Goal: Contribute content: Contribute content

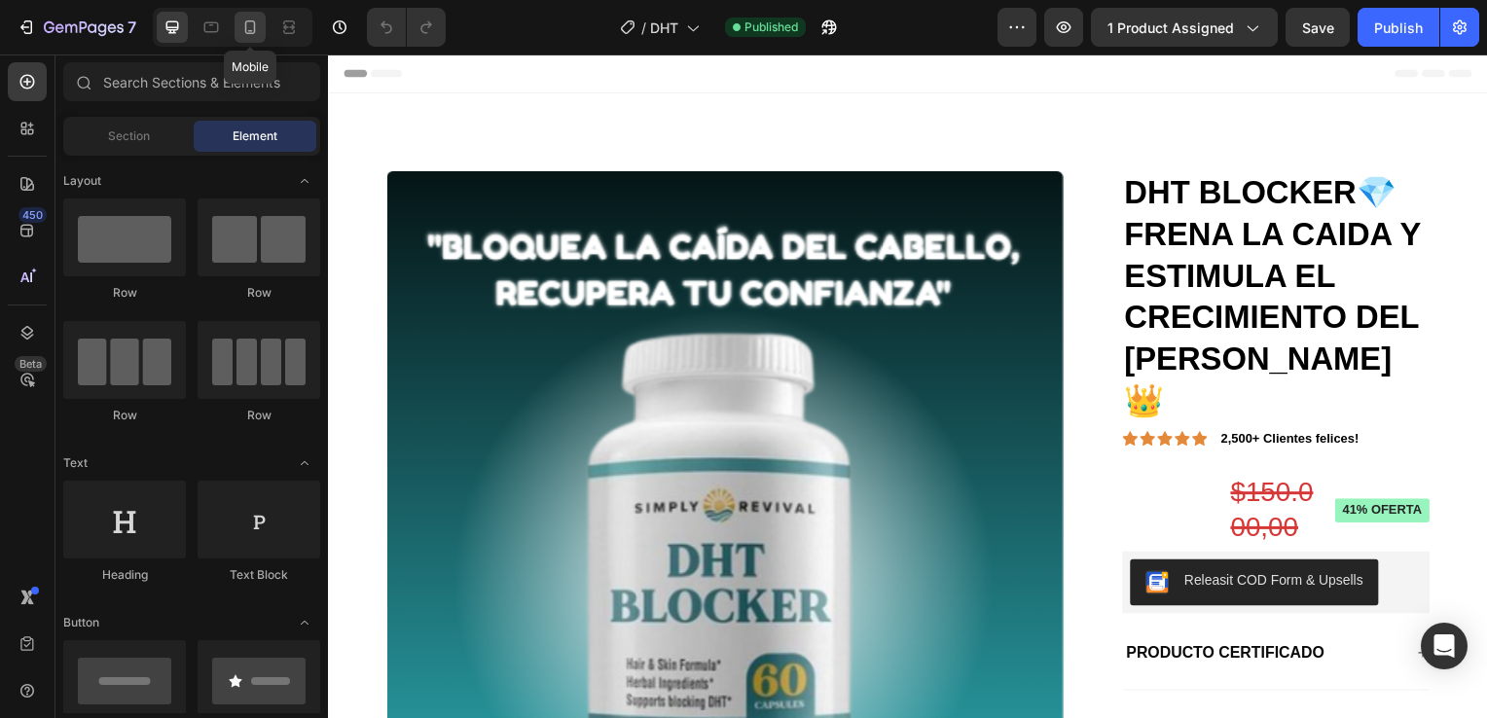
click at [252, 26] on icon at bounding box center [249, 27] width 19 height 19
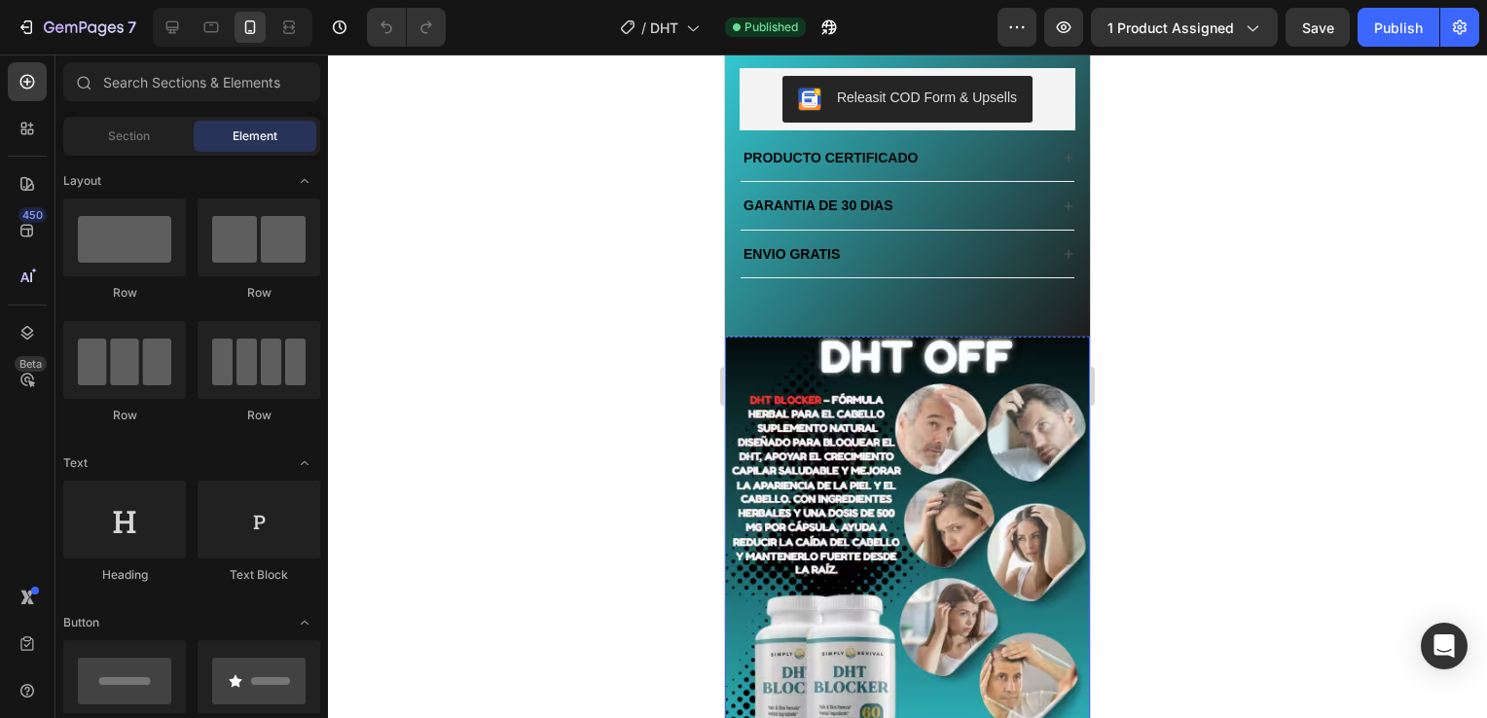
scroll to position [681, 0]
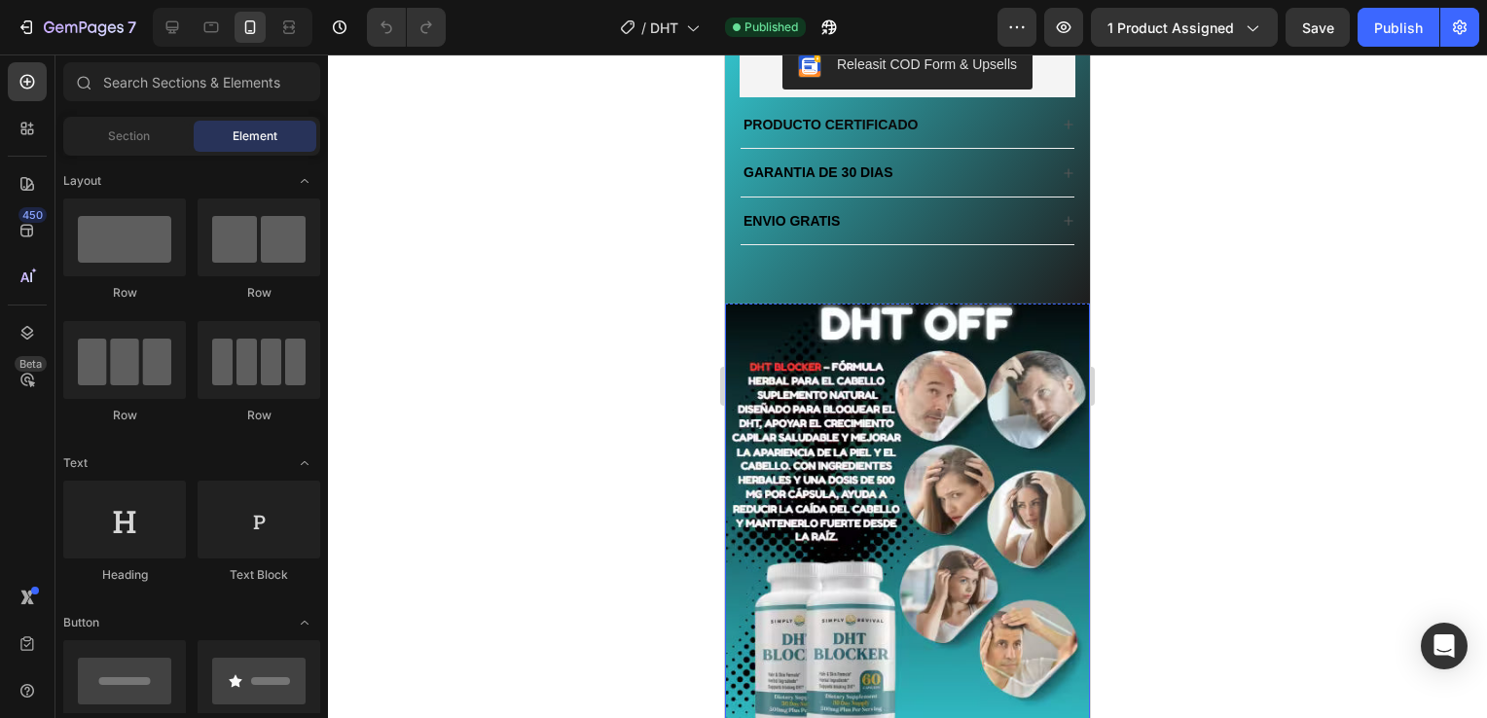
click at [911, 443] on img at bounding box center [907, 511] width 365 height 458
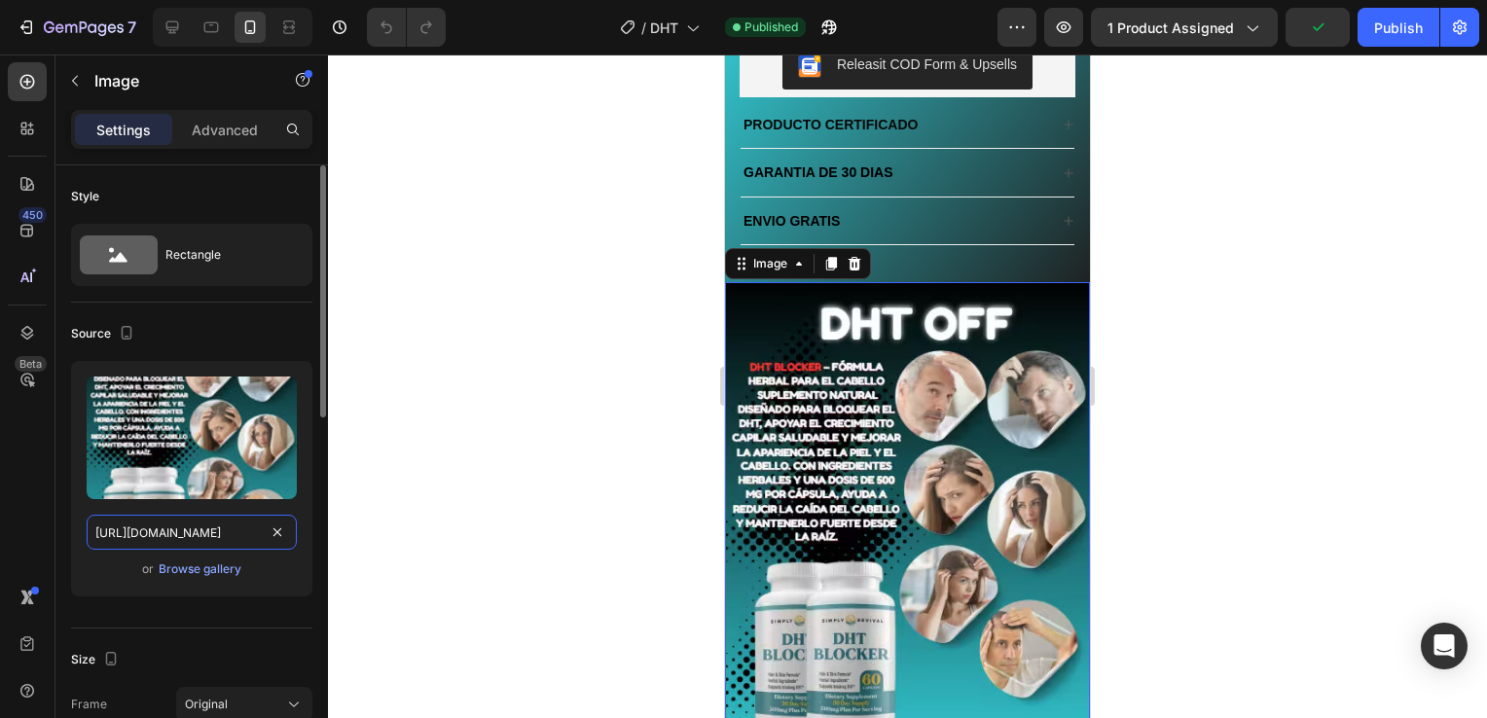
click at [227, 536] on input "[URL][DOMAIN_NAME]" at bounding box center [192, 532] width 210 height 35
paste input "imagen_1-1.avif?v=1758855485"
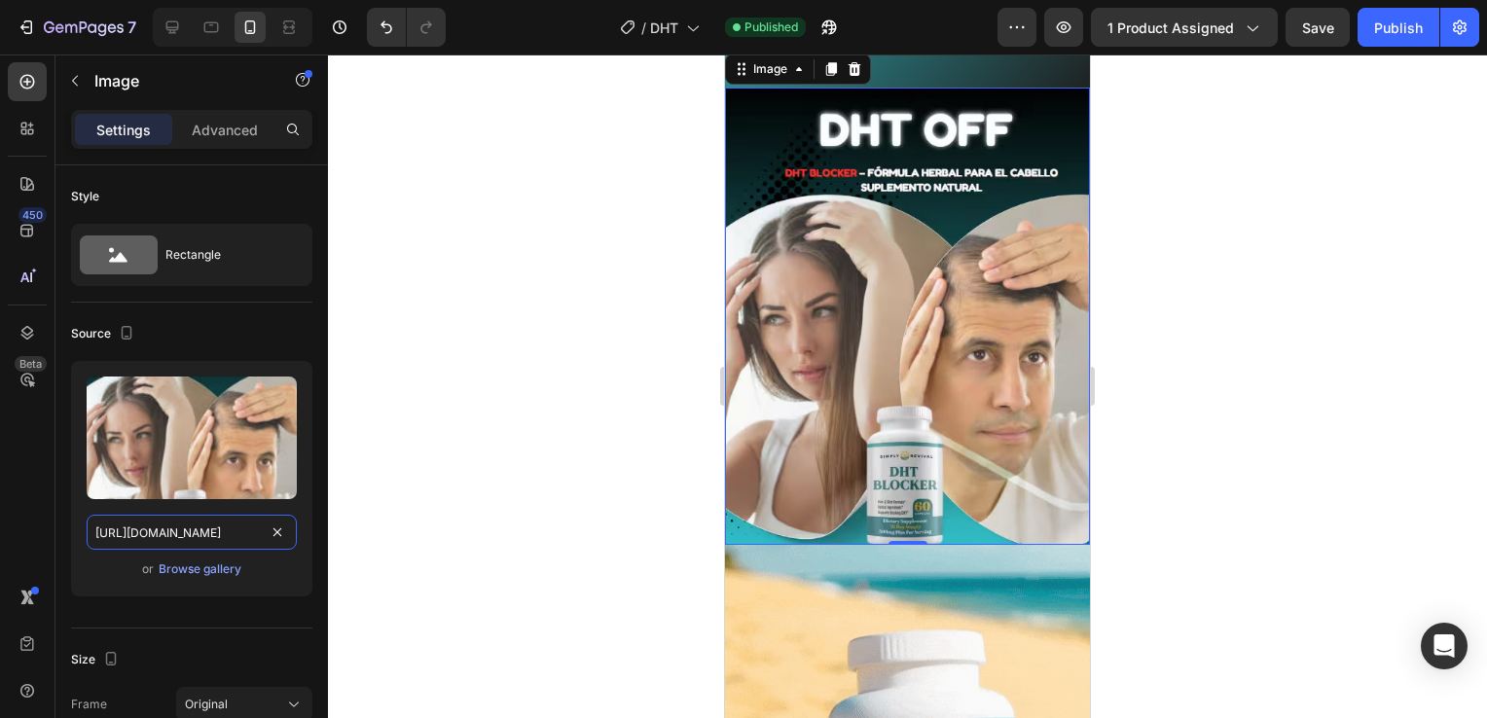
scroll to position [779, 0]
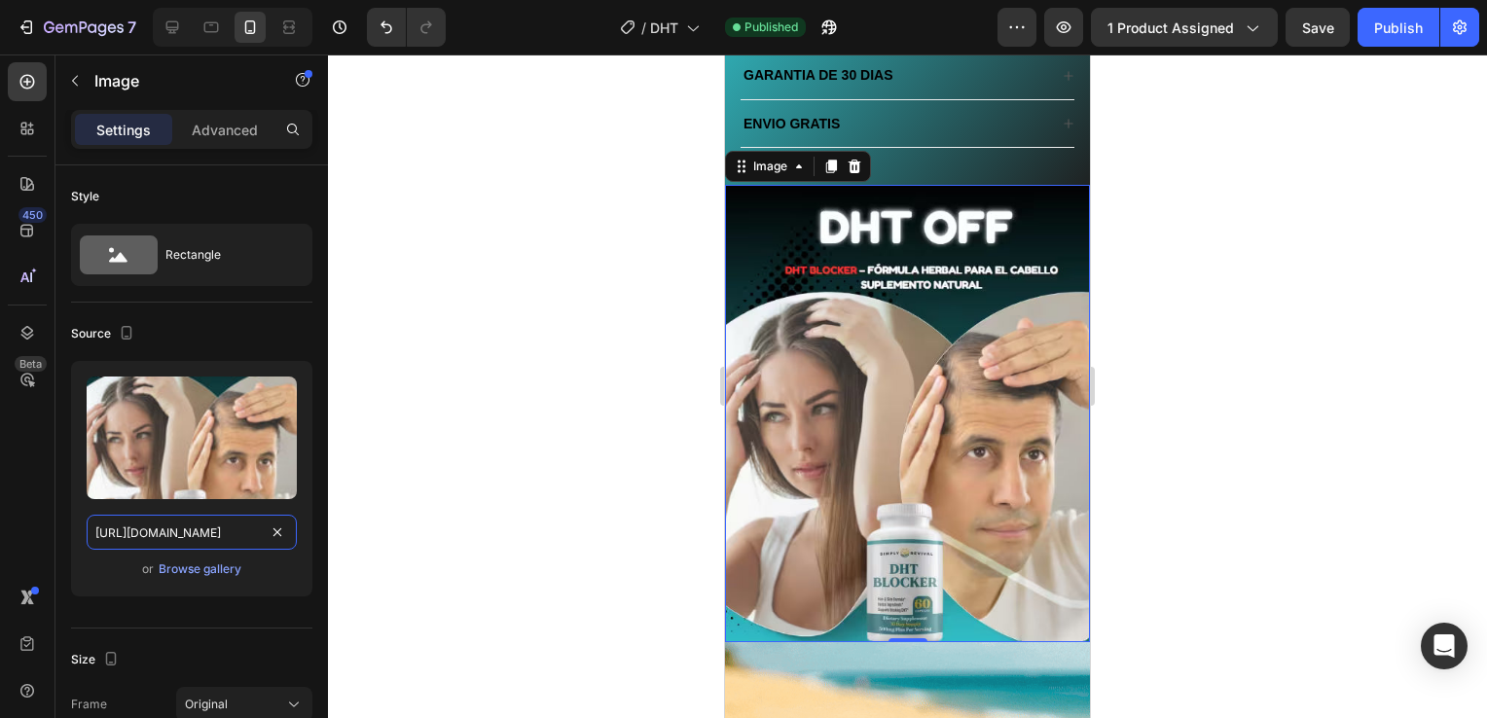
type input "[URL][DOMAIN_NAME]"
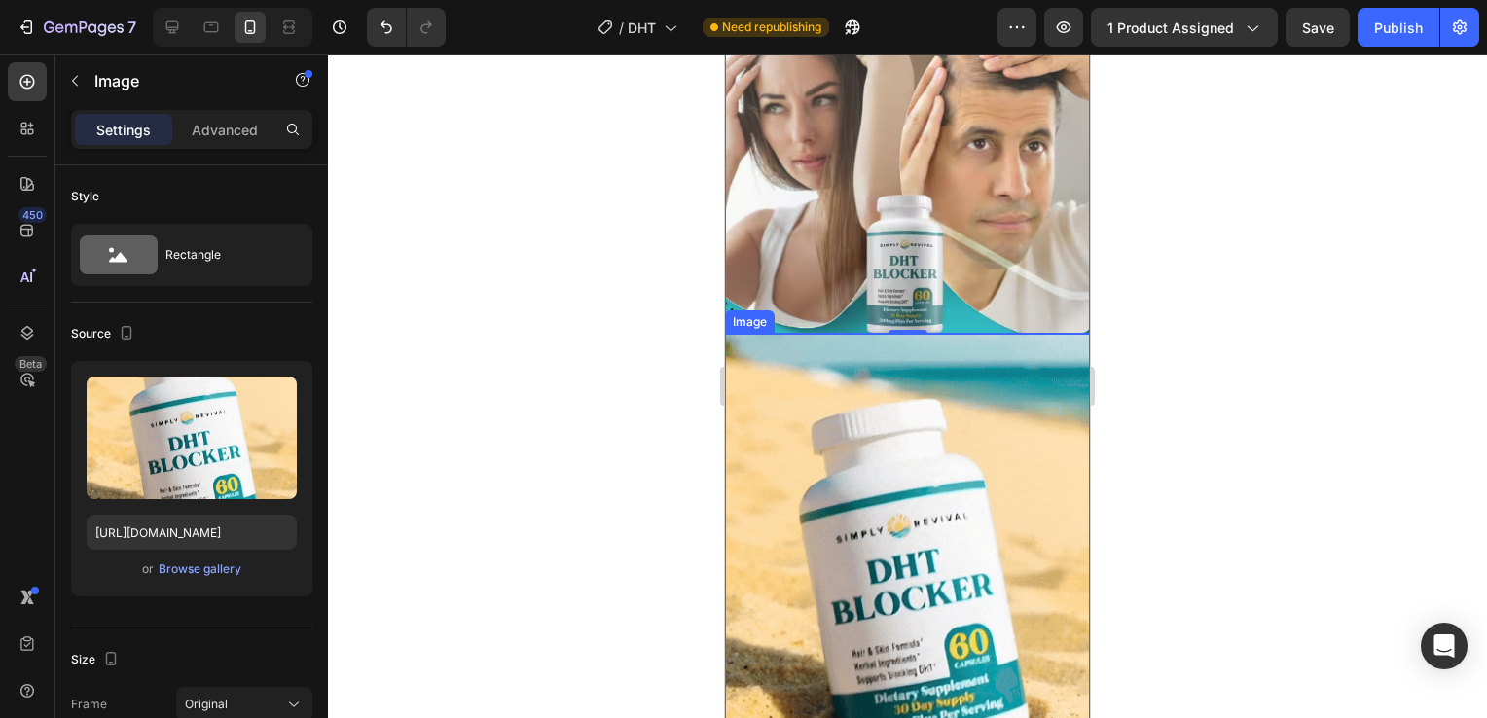
click at [833, 503] on img at bounding box center [907, 560] width 365 height 453
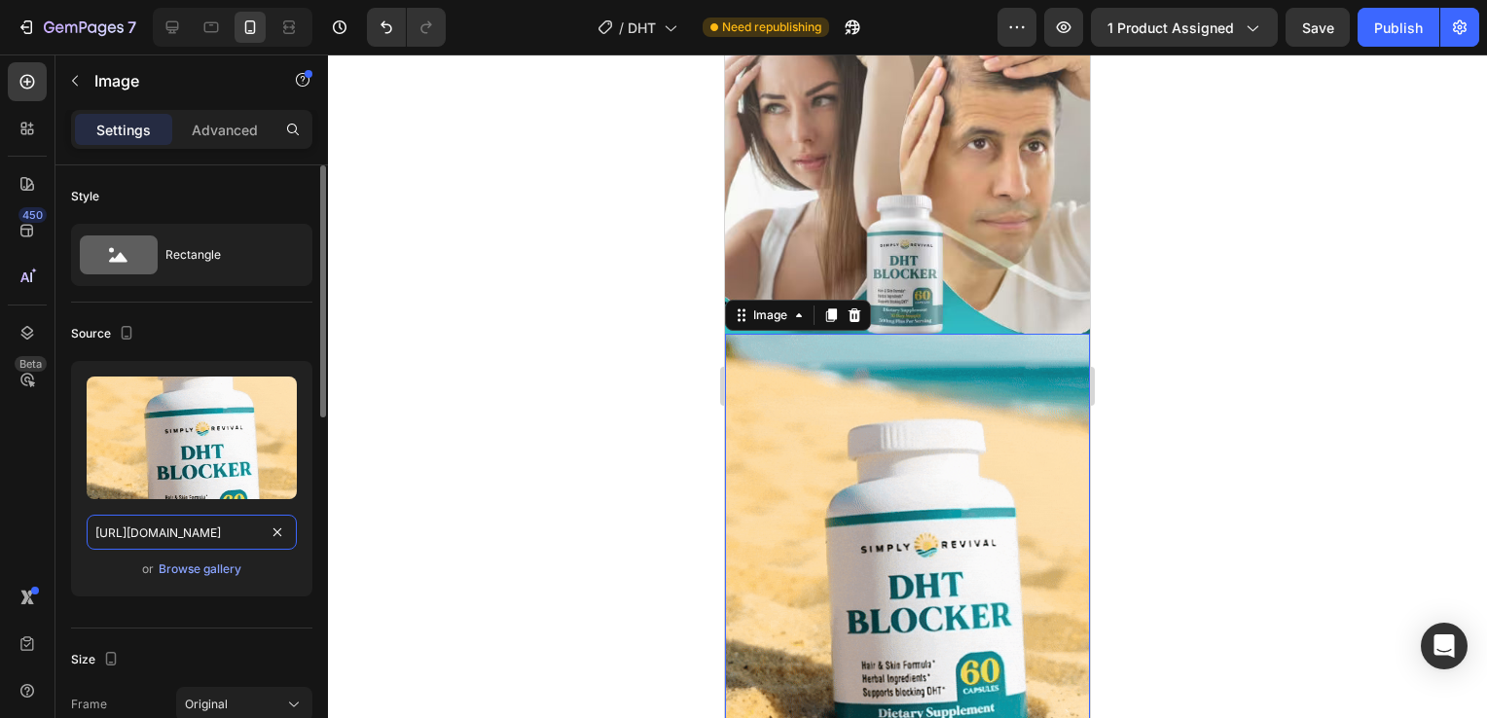
click at [171, 535] on input "[URL][DOMAIN_NAME]" at bounding box center [192, 532] width 210 height 35
paste input "[DOMAIN_NAME][URL]"
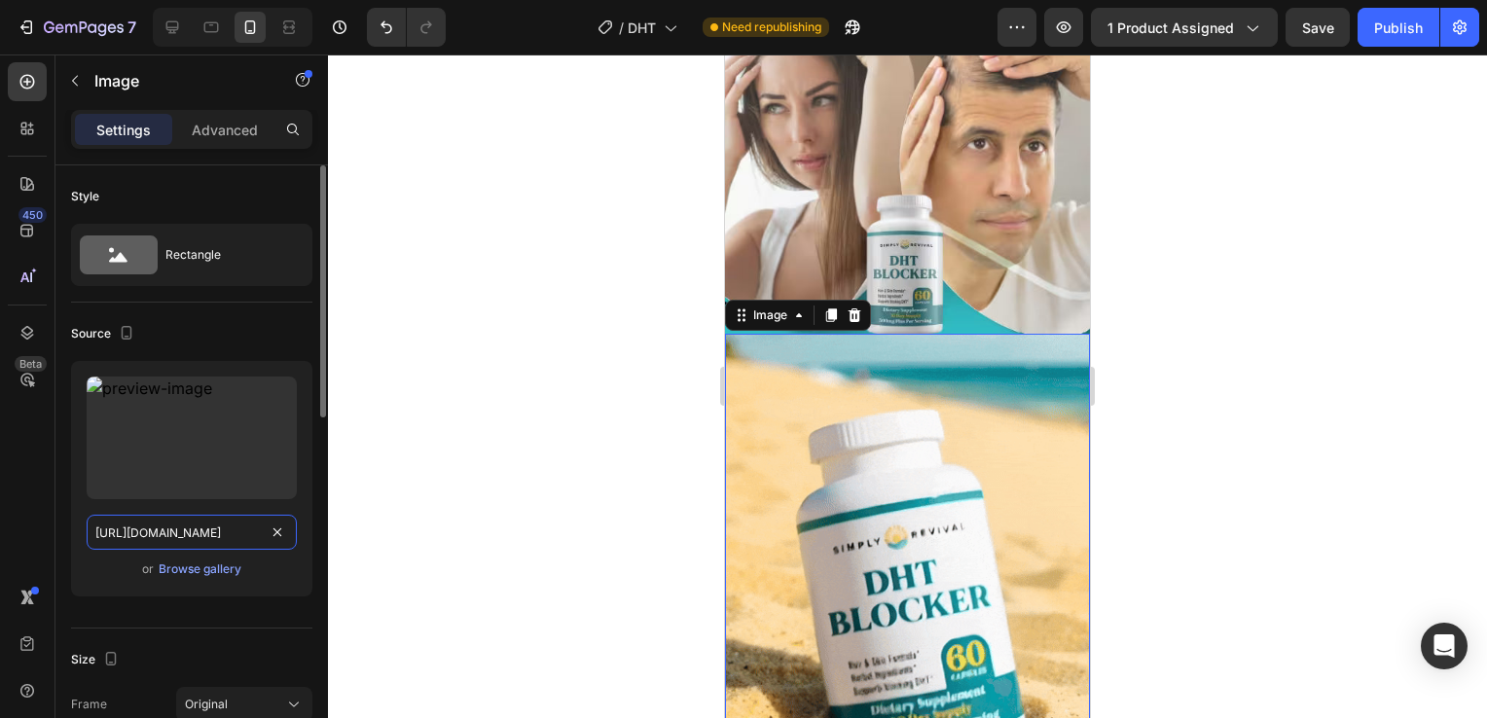
scroll to position [0, 92]
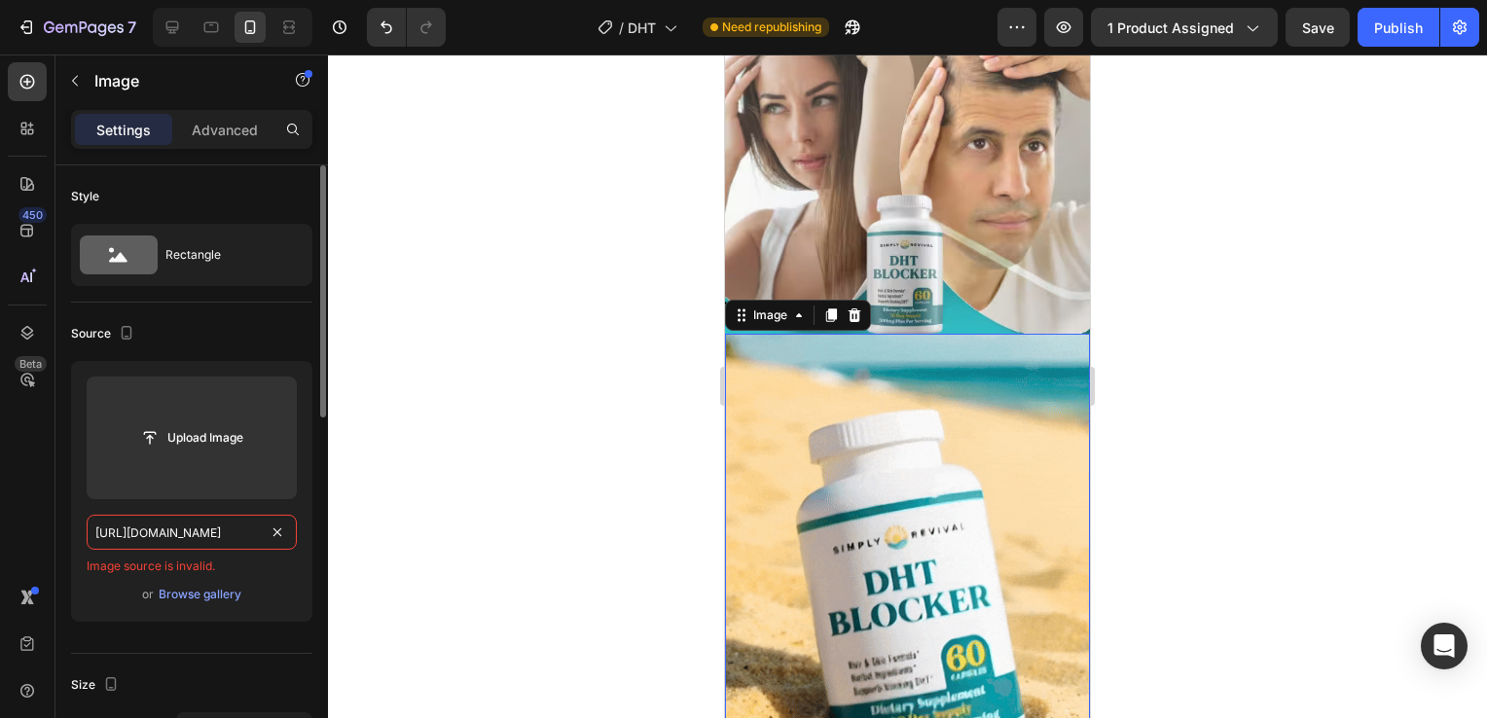
type input "[URL][DOMAIN_NAME]"
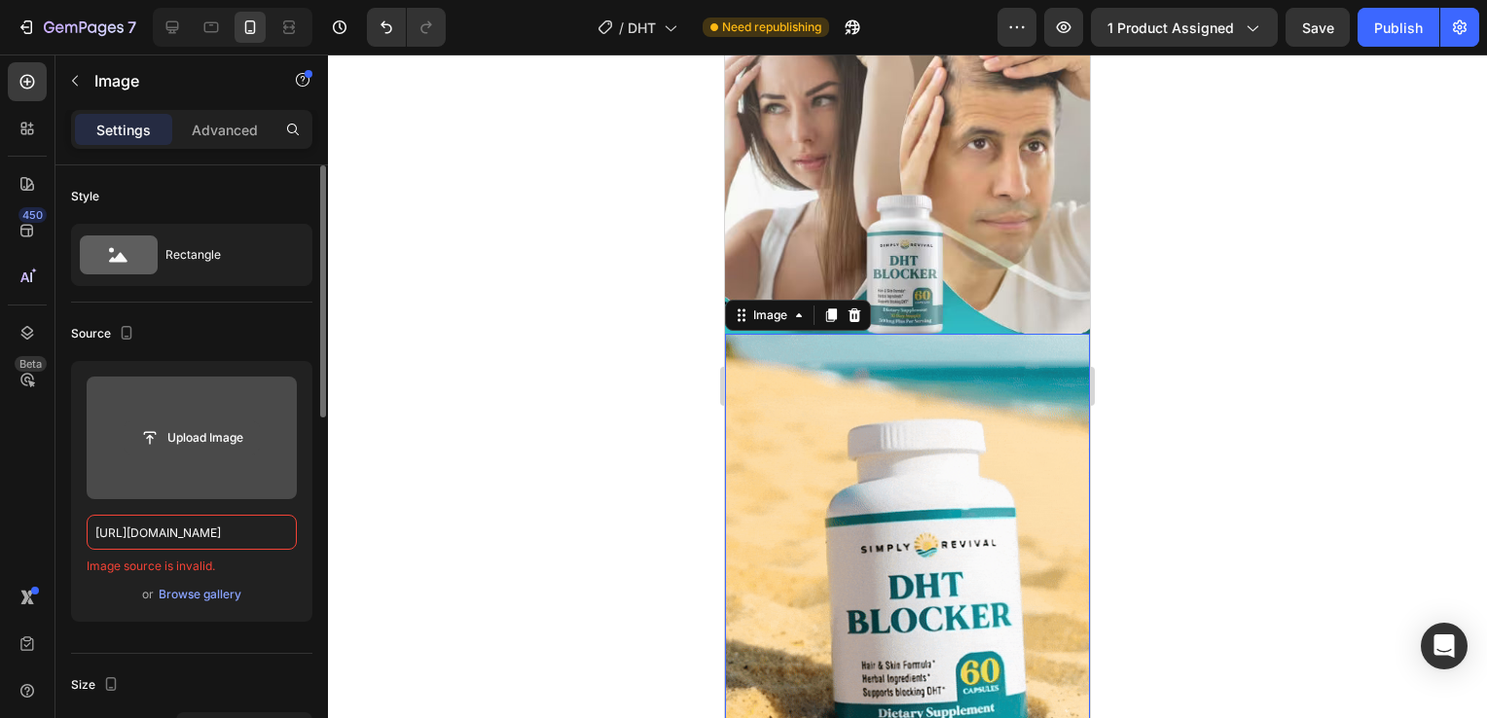
scroll to position [0, 0]
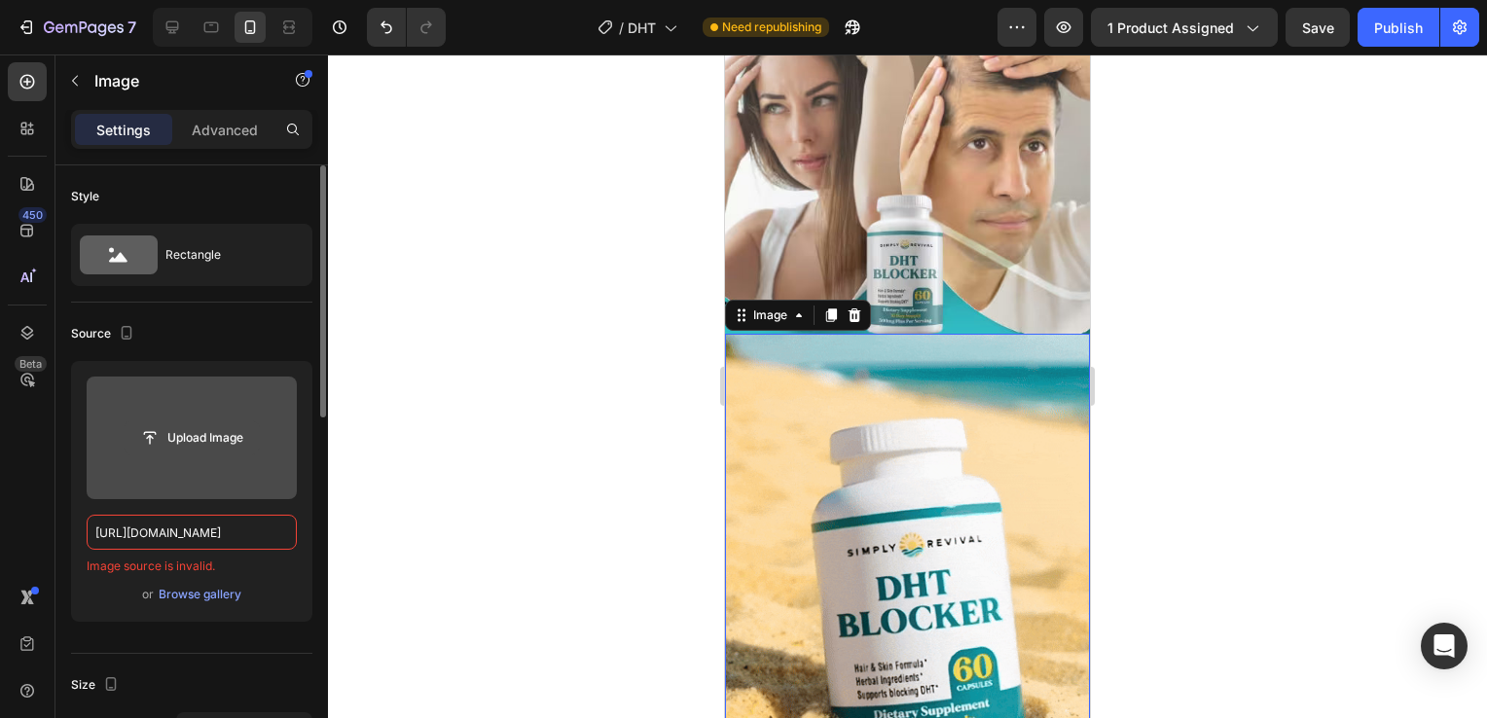
click at [168, 452] on input "file" at bounding box center [192, 437] width 134 height 33
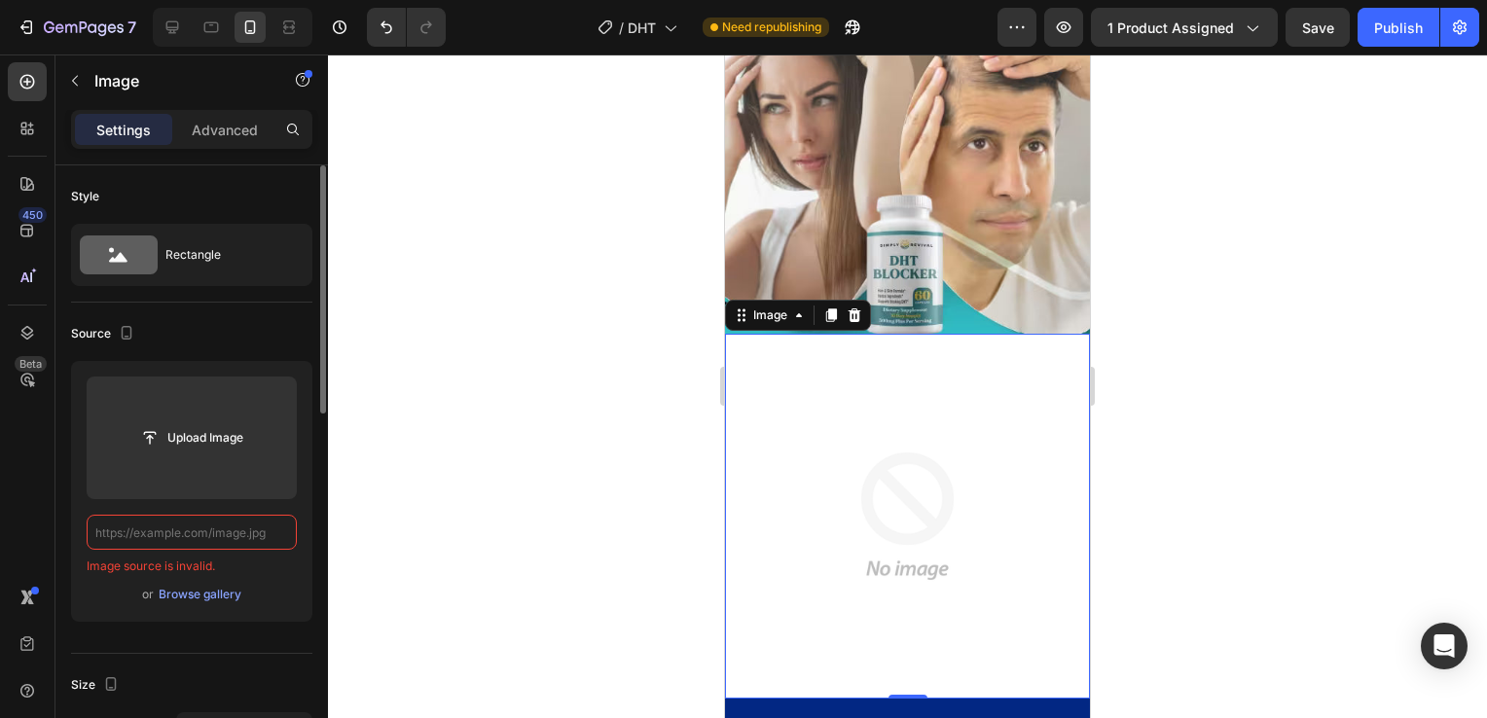
paste input "[URL][DOMAIN_NAME]"
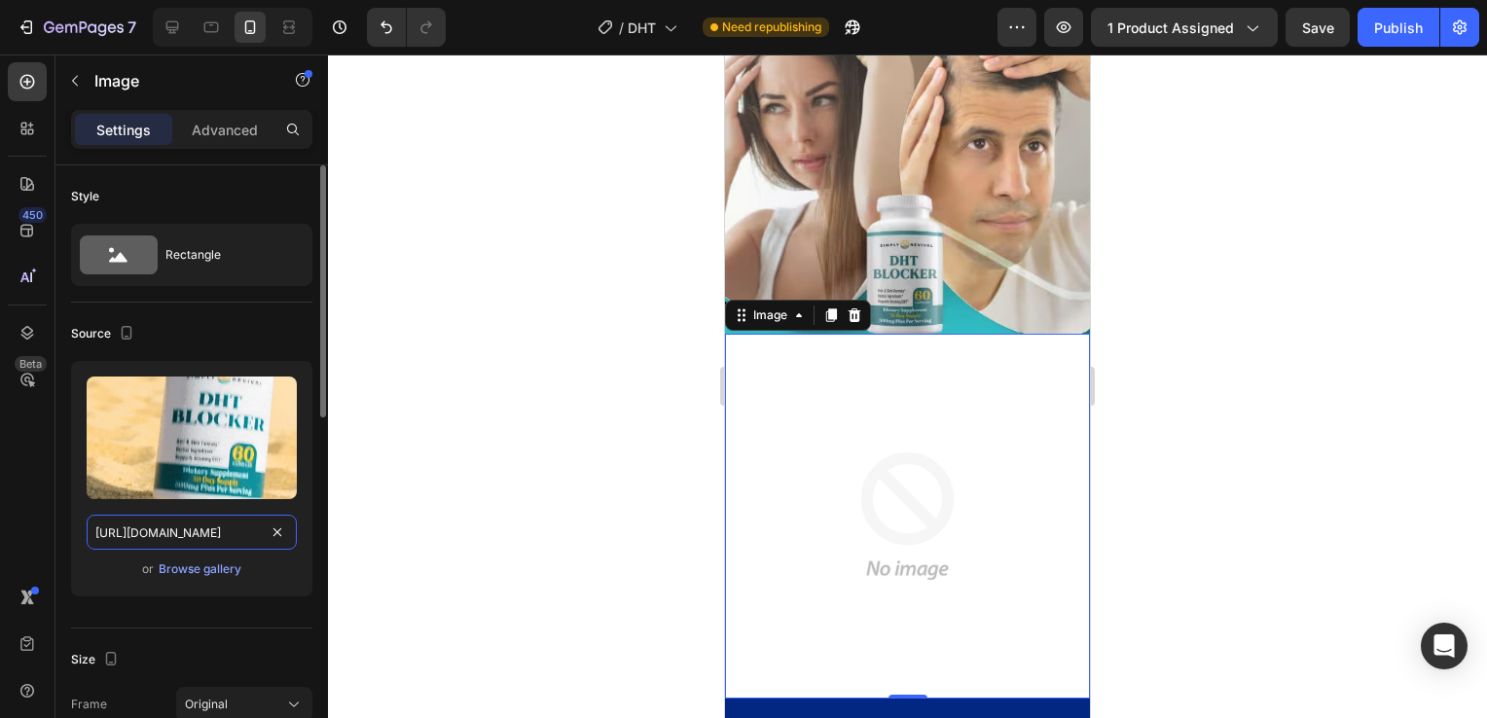
scroll to position [0, 192]
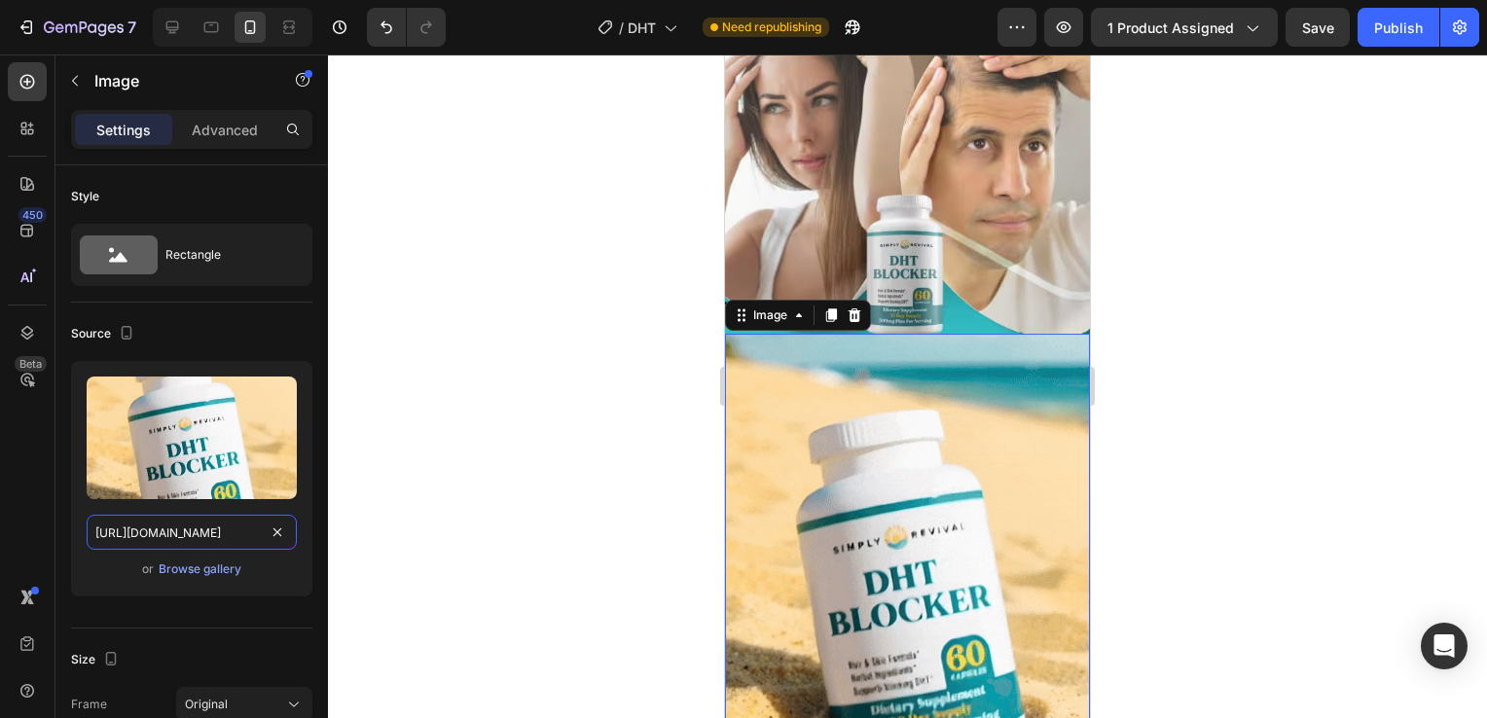
type input "[URL][DOMAIN_NAME]"
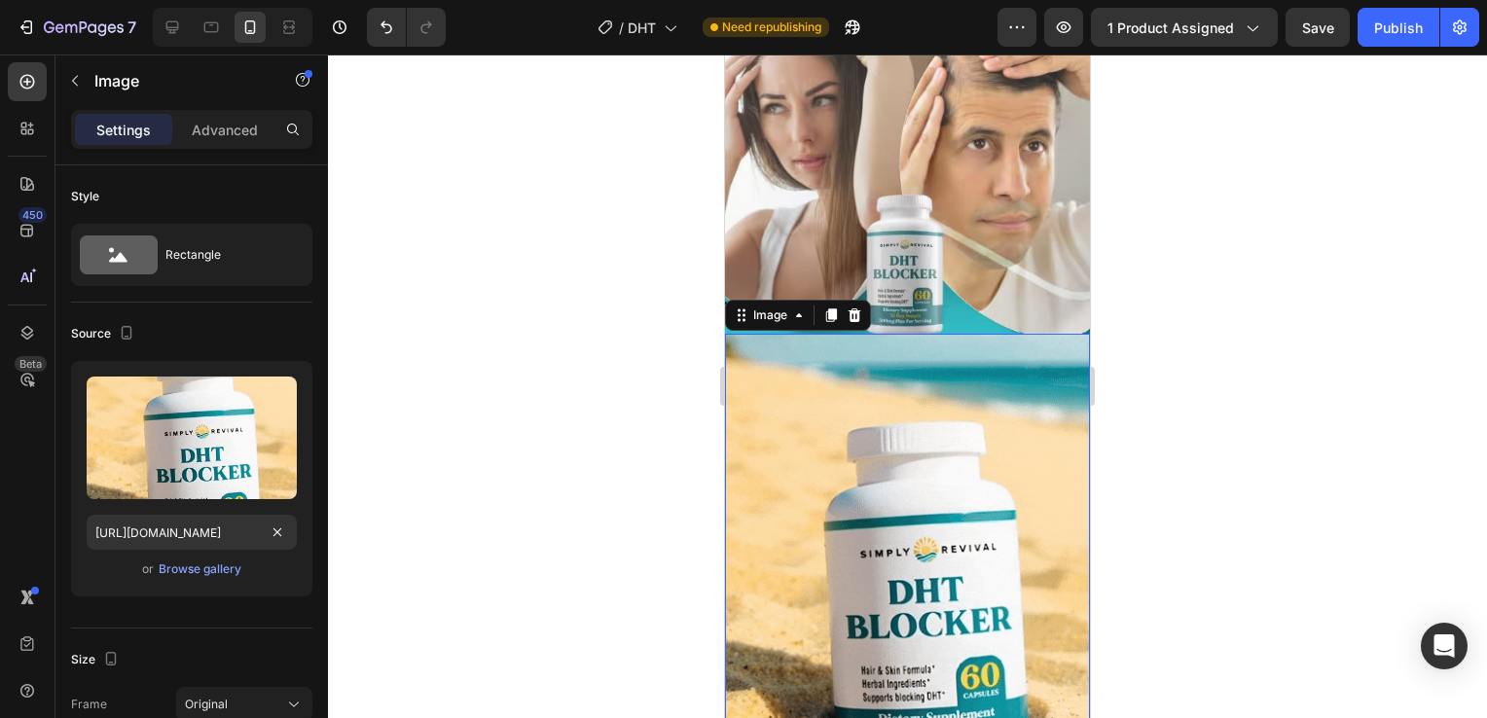
click at [488, 544] on div at bounding box center [907, 386] width 1159 height 664
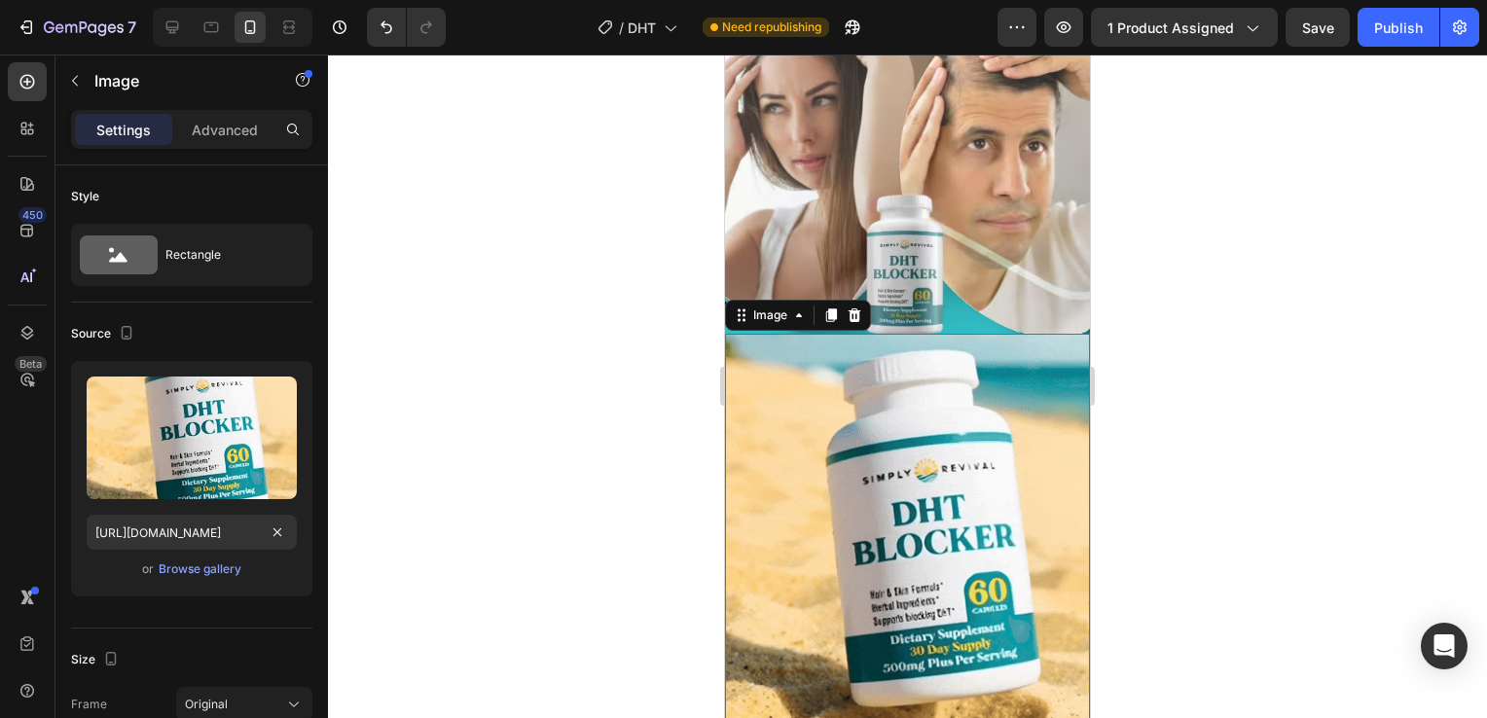
scroll to position [0, 0]
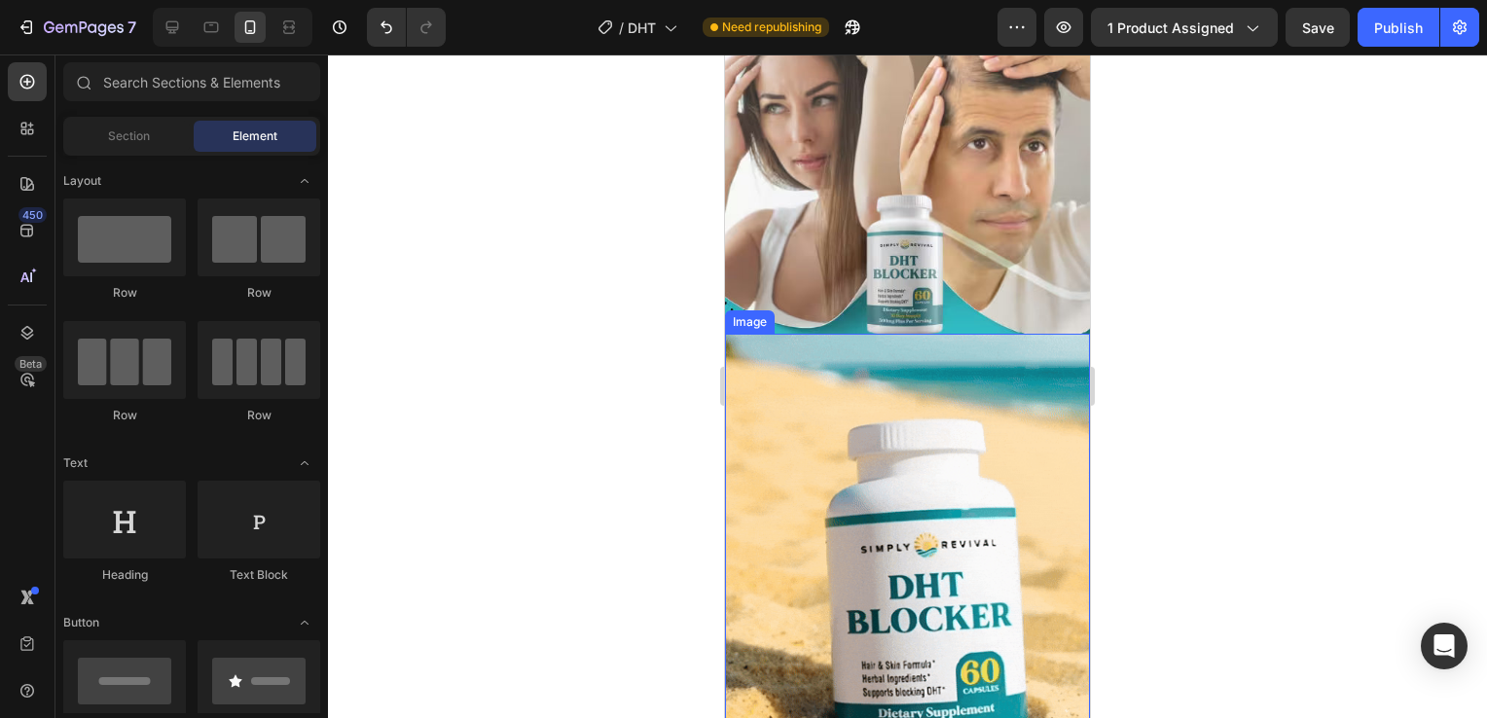
click at [946, 425] on img at bounding box center [907, 560] width 365 height 453
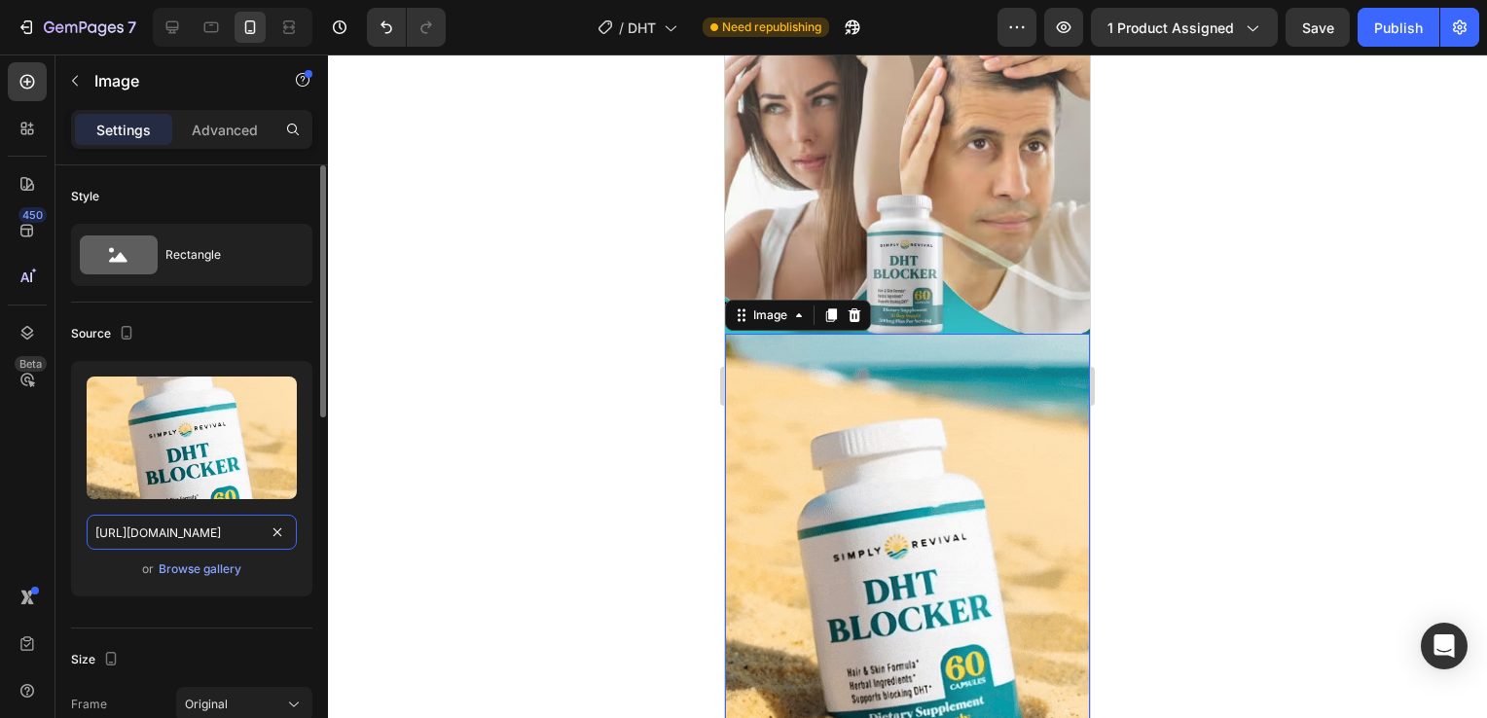
click at [210, 517] on input "[URL][DOMAIN_NAME]" at bounding box center [192, 532] width 210 height 35
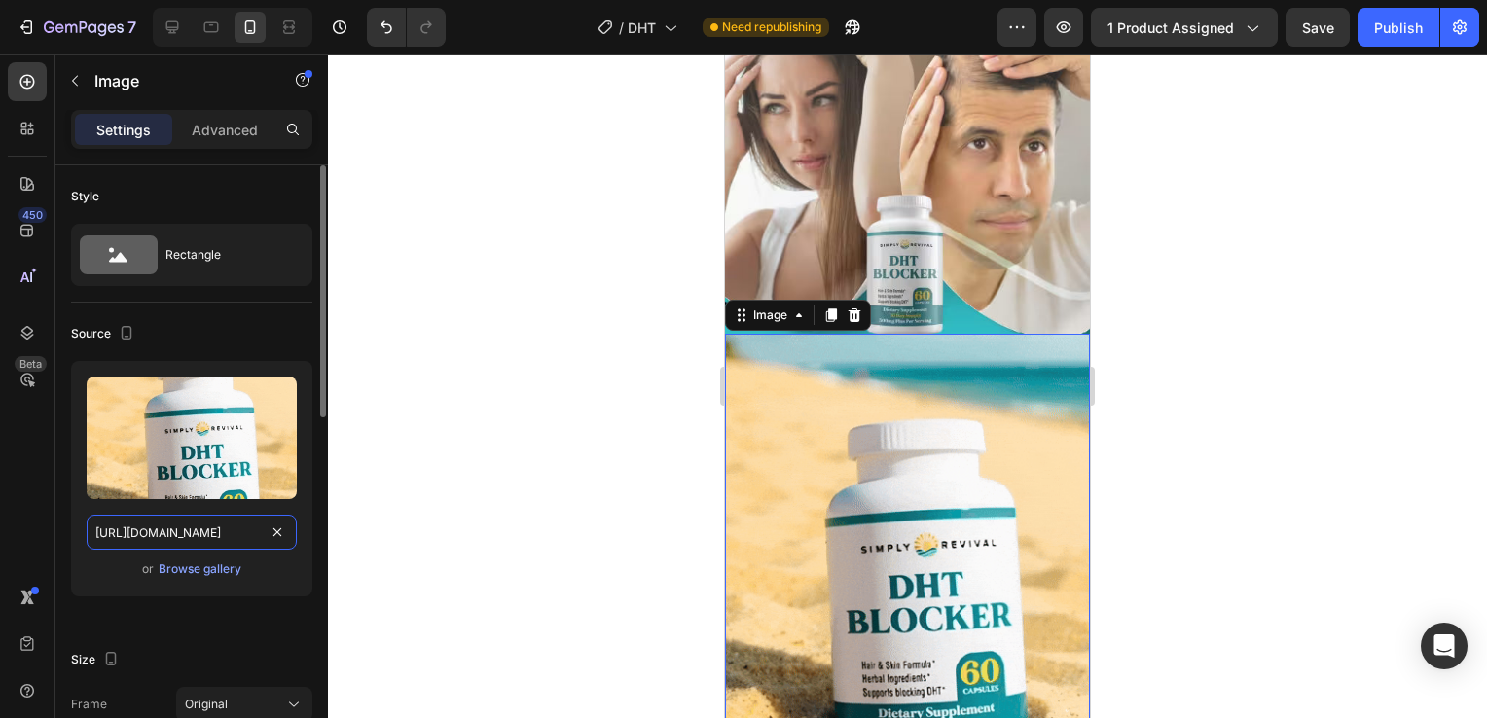
paste input "[DOMAIN_NAME][URL]"
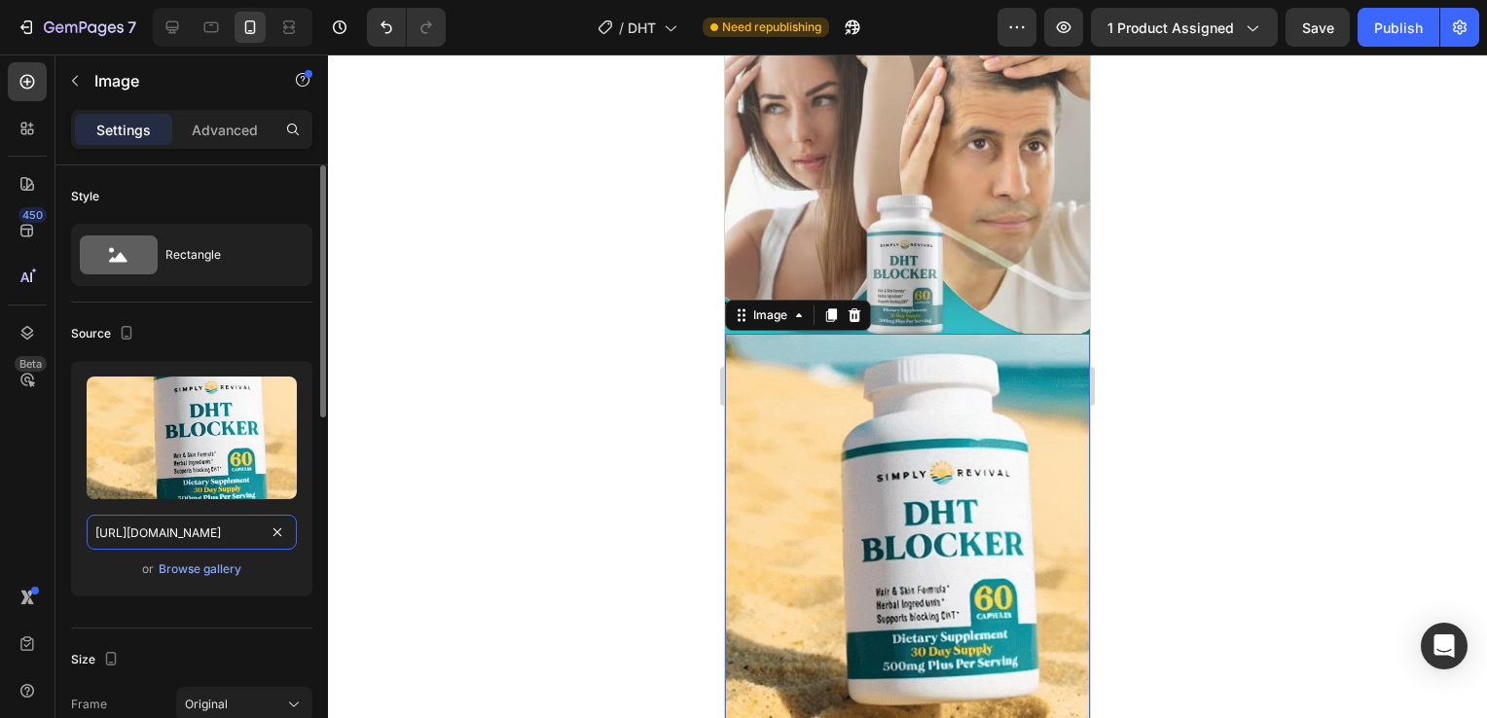
scroll to position [0, 996]
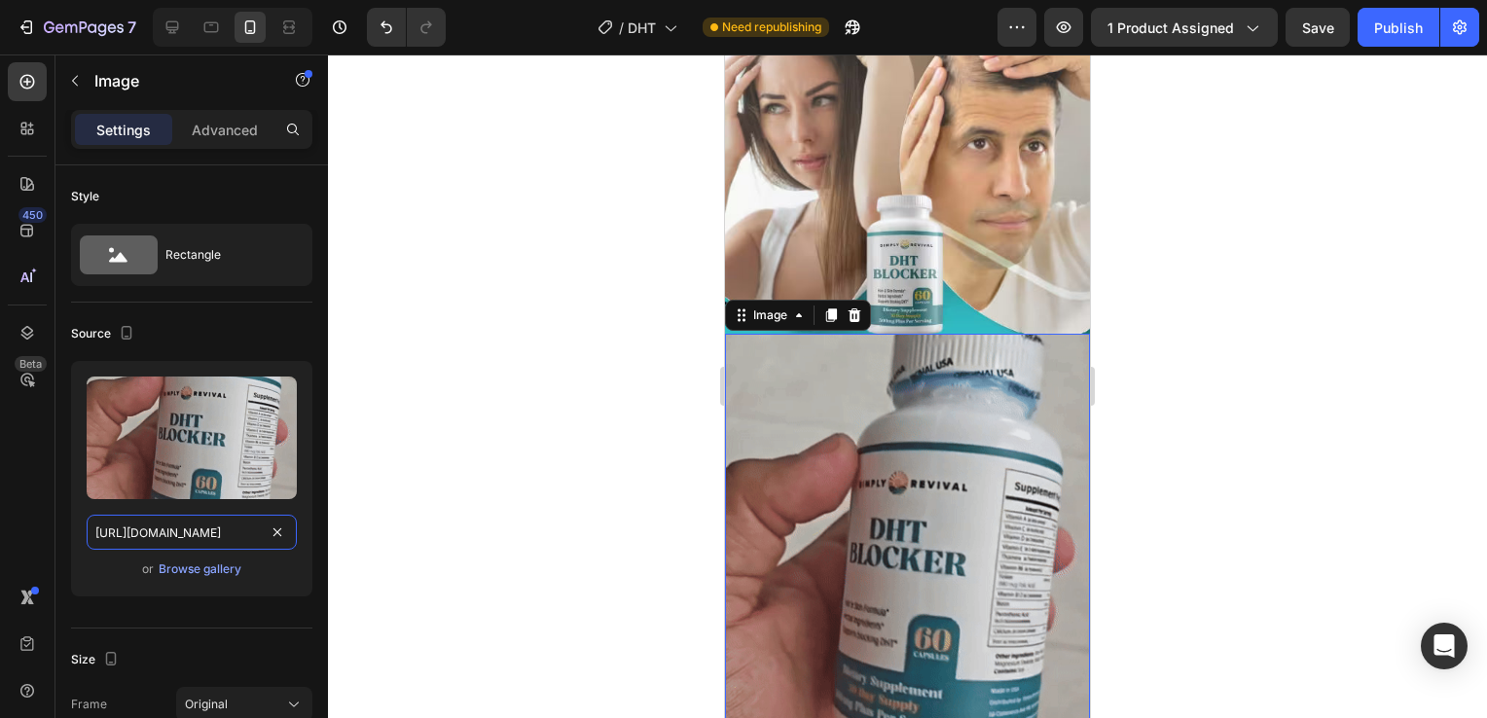
type input "[URL][DOMAIN_NAME]"
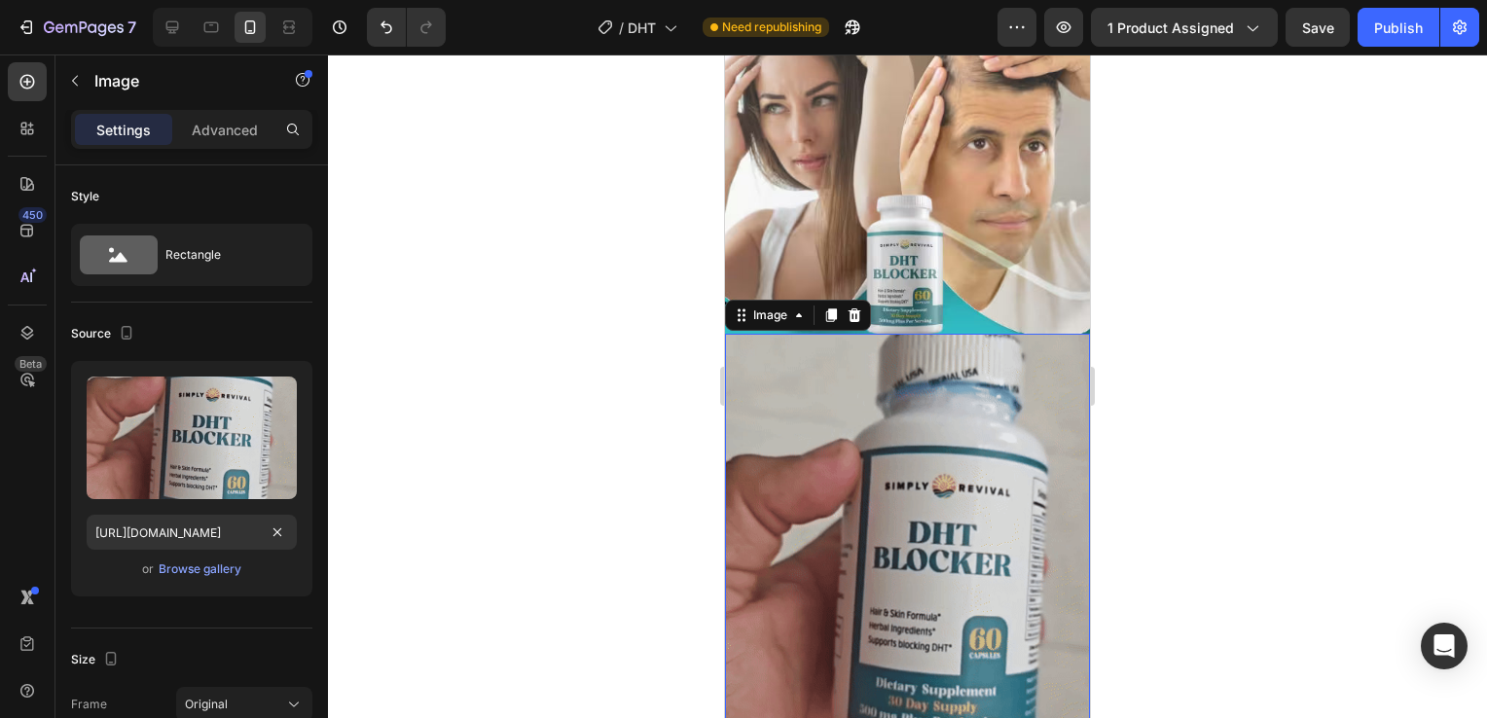
scroll to position [0, 0]
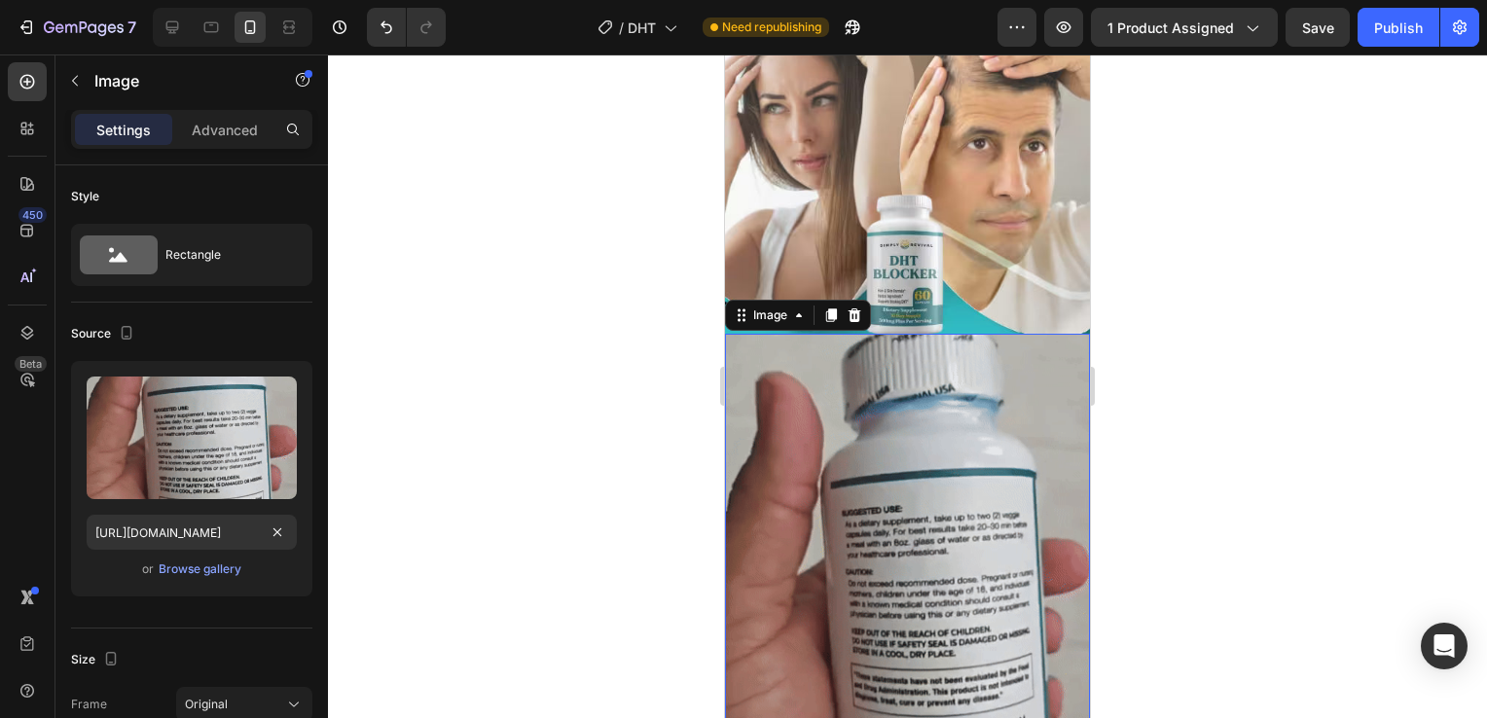
click at [1228, 421] on div at bounding box center [907, 386] width 1159 height 664
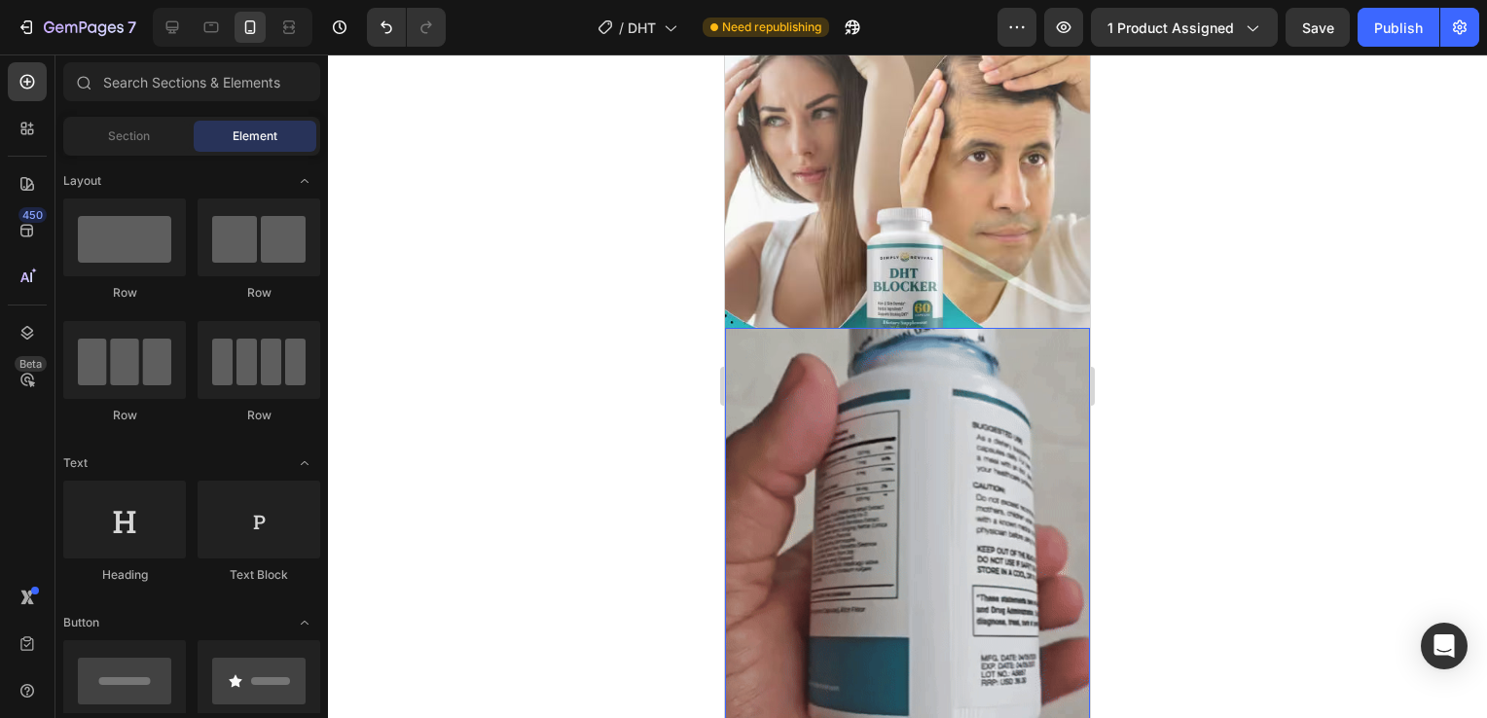
scroll to position [1057, 0]
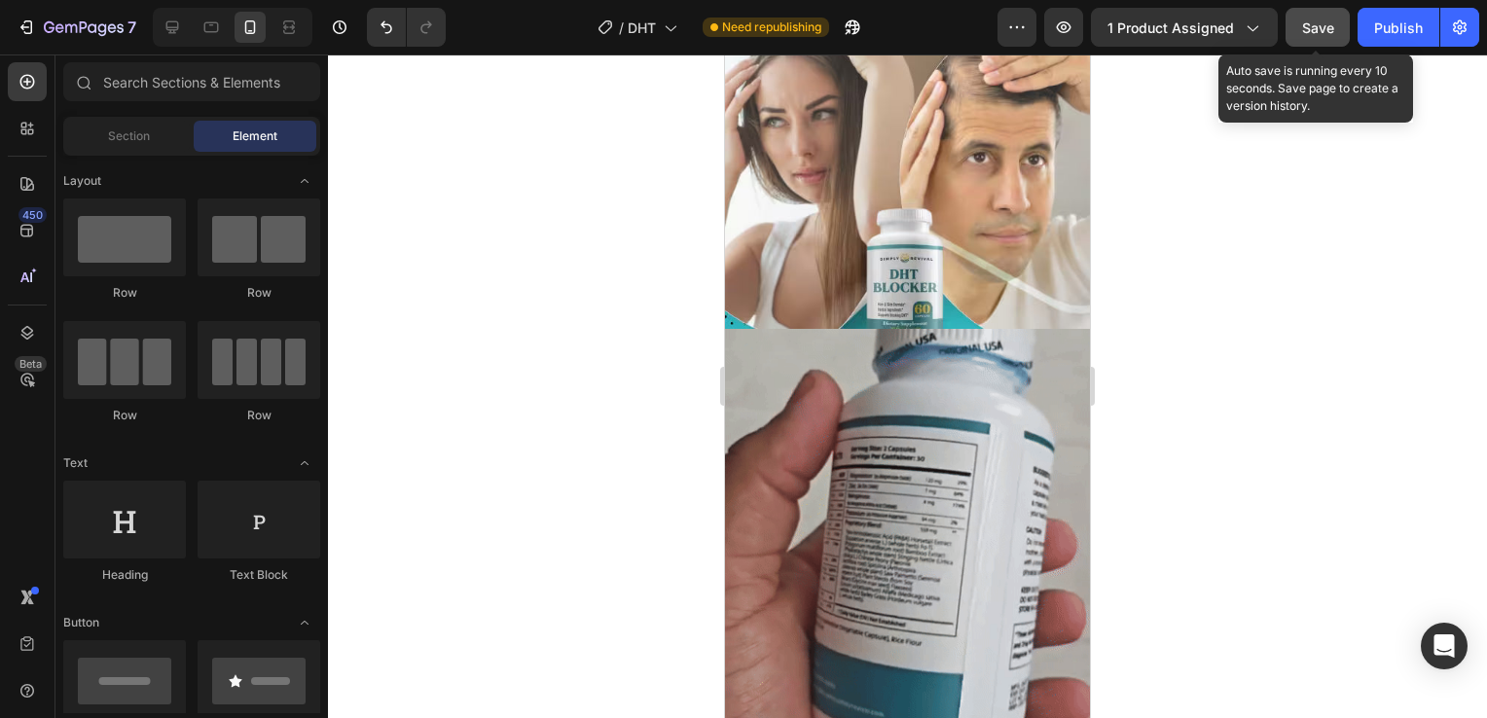
click at [1304, 38] on button "Save" at bounding box center [1318, 27] width 64 height 39
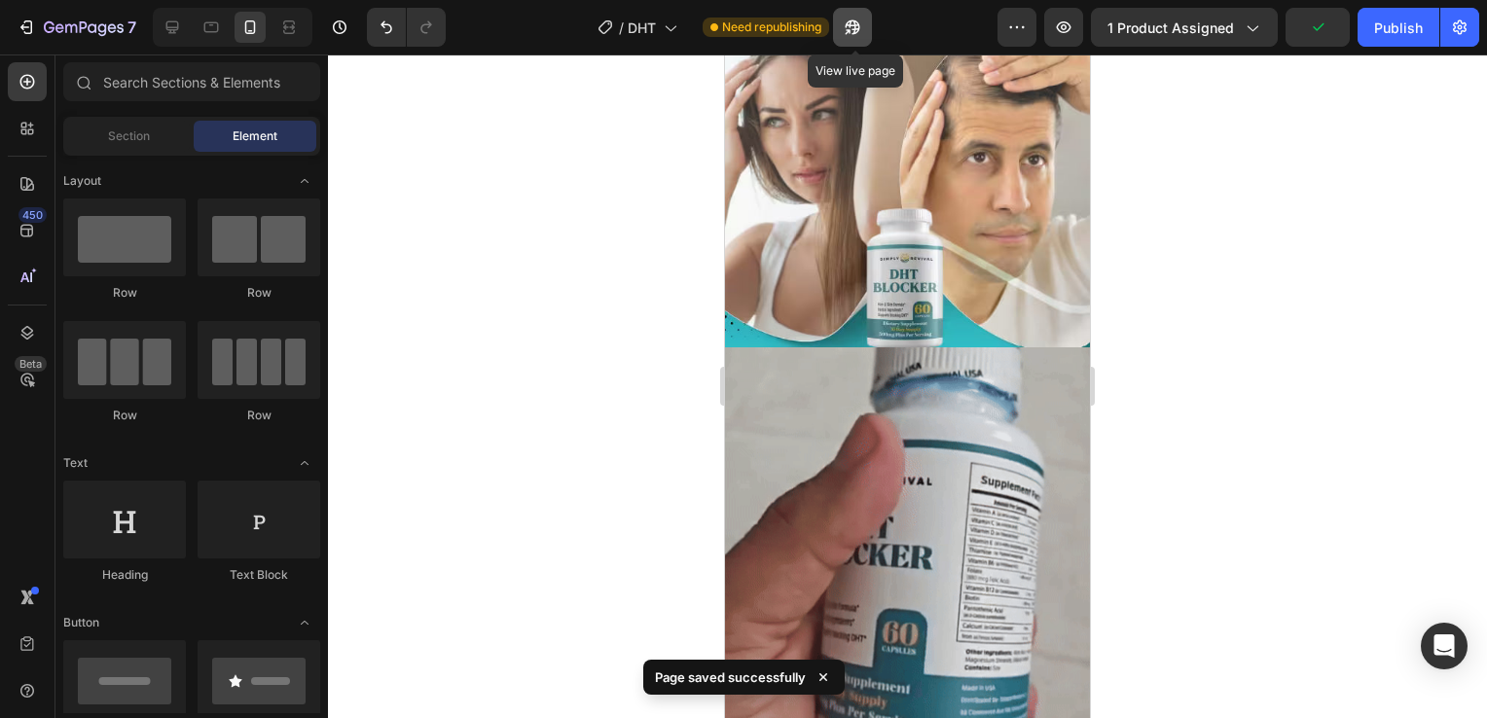
click at [864, 41] on button "button" at bounding box center [852, 27] width 39 height 39
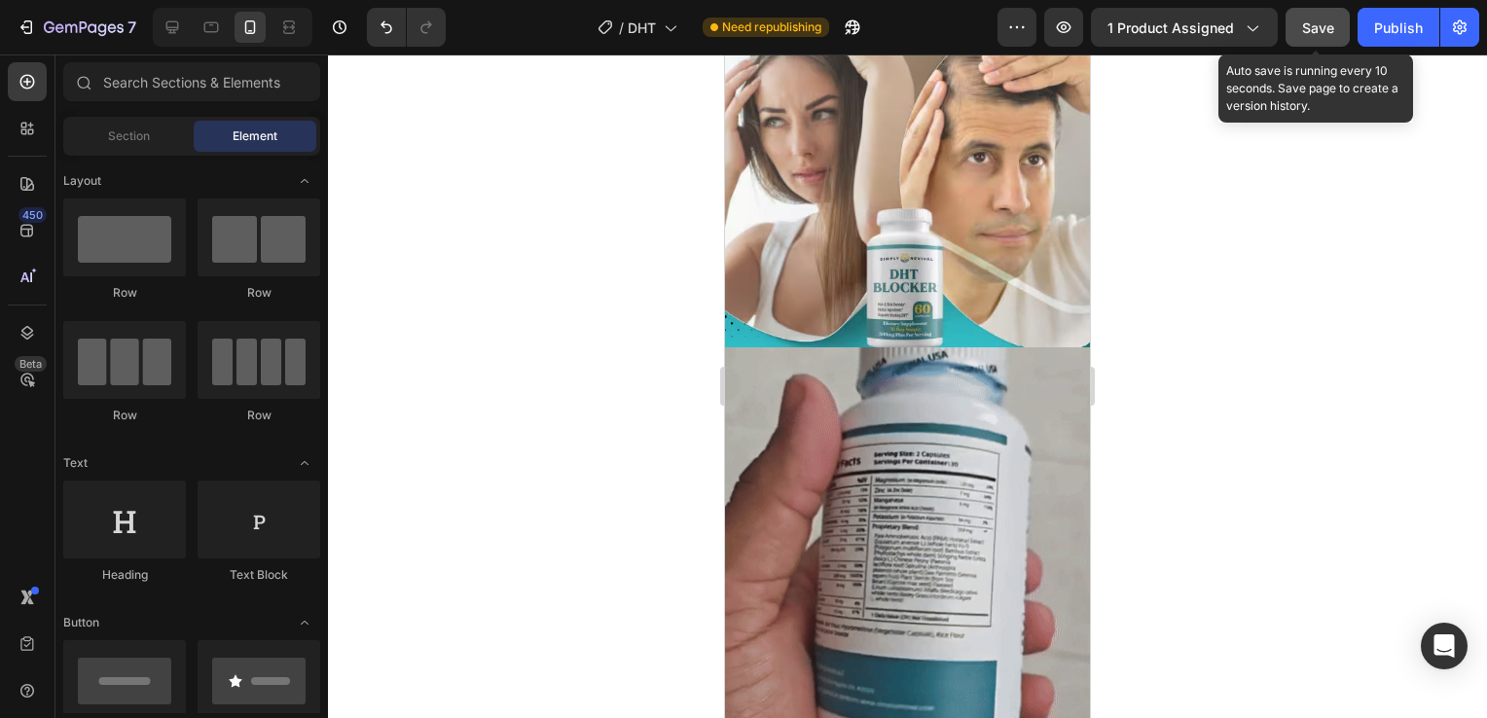
click at [1322, 31] on span "Save" at bounding box center [1318, 27] width 32 height 17
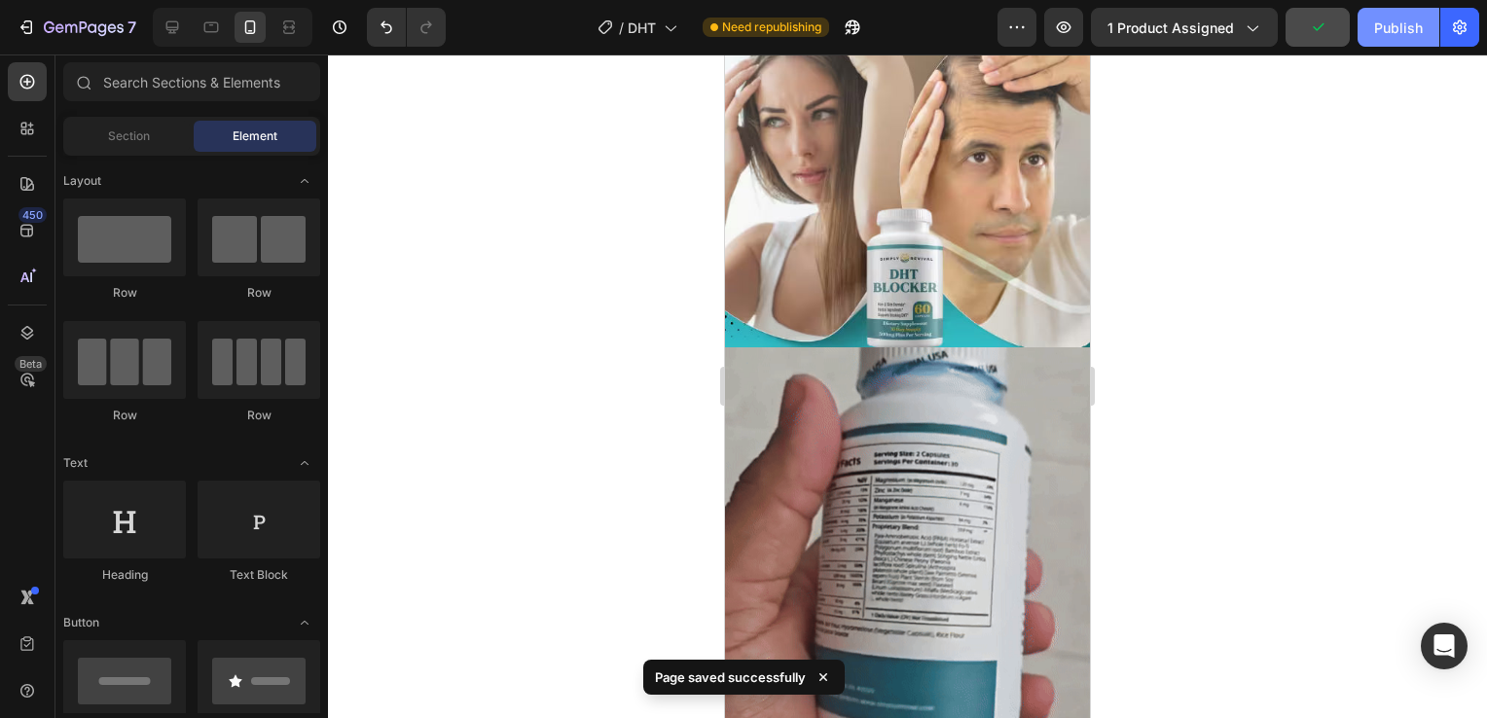
click at [1394, 39] on button "Publish" at bounding box center [1399, 27] width 82 height 39
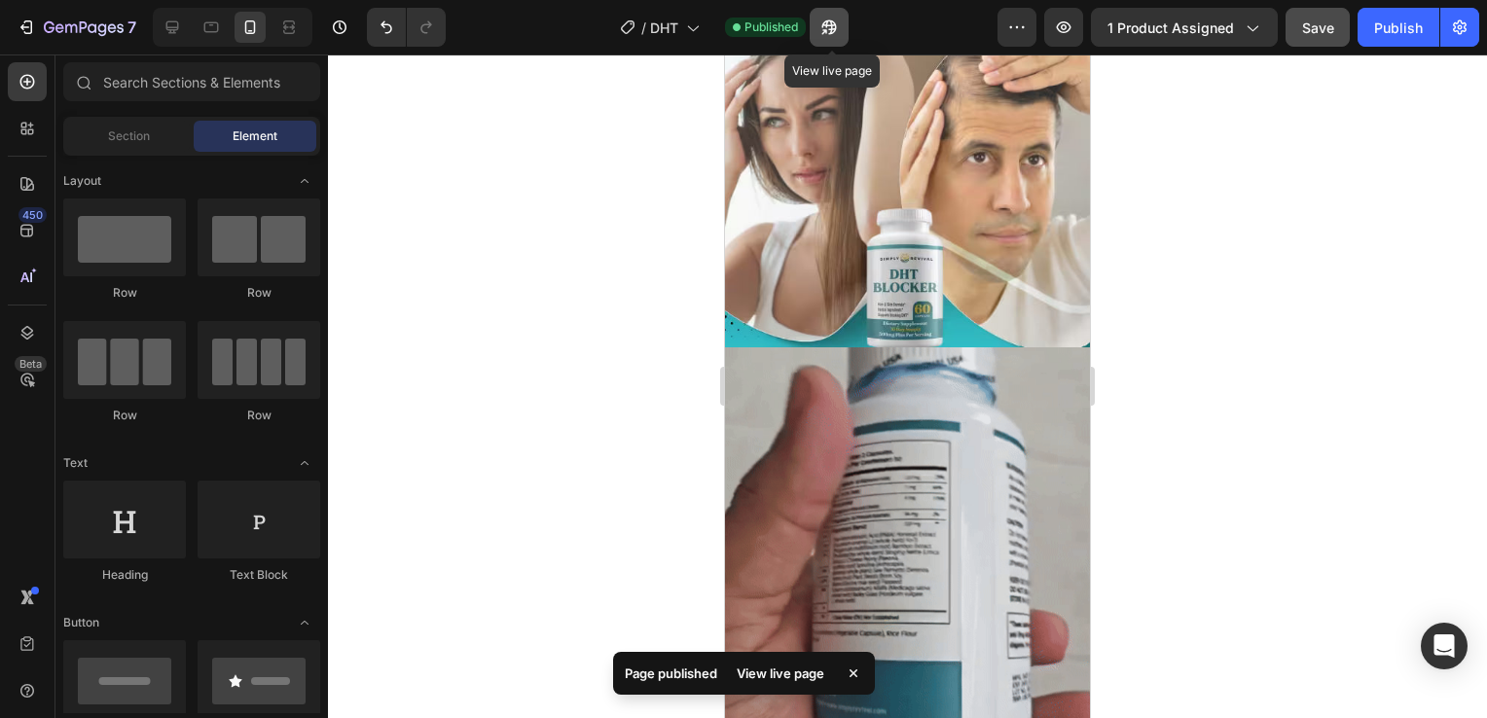
click at [839, 31] on icon "button" at bounding box center [828, 27] width 19 height 19
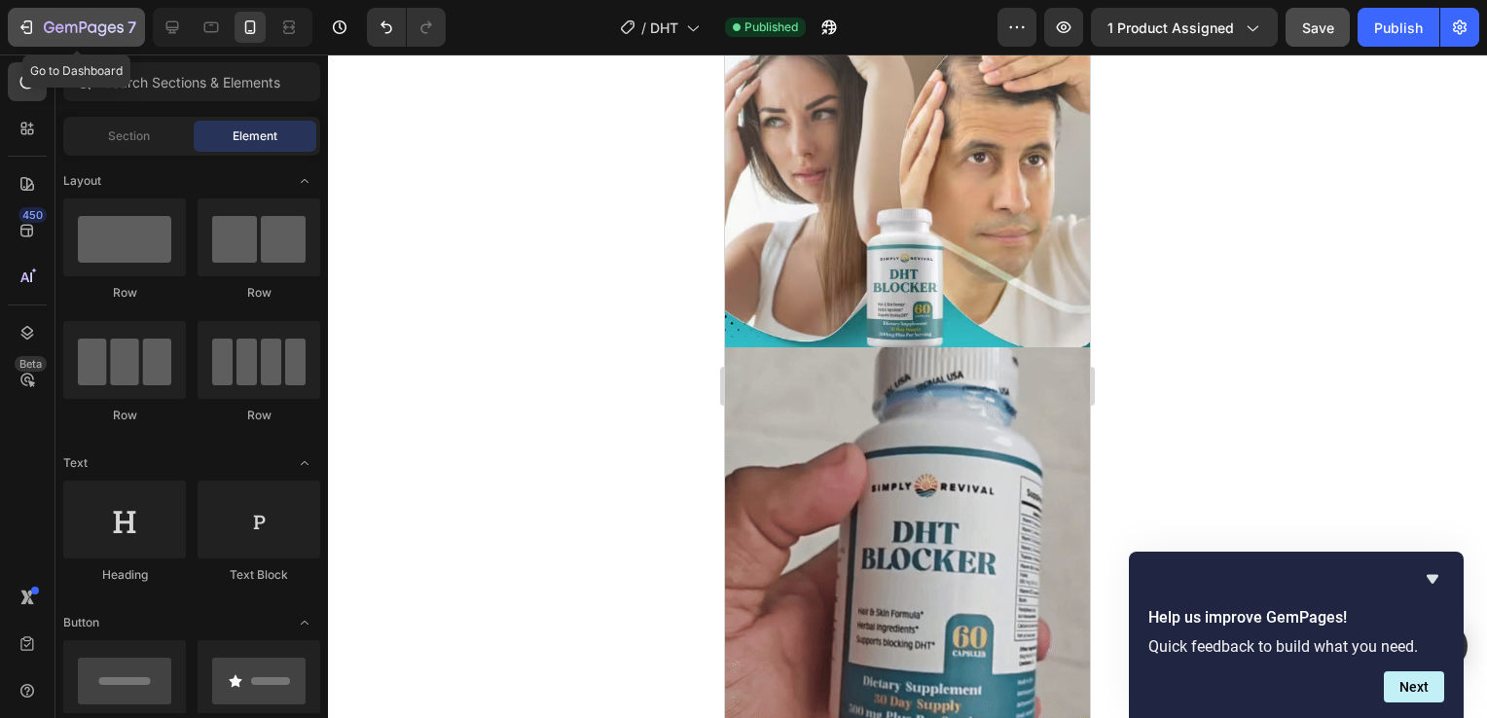
click at [54, 32] on icon "button" at bounding box center [84, 28] width 80 height 17
